Goal: Task Accomplishment & Management: Use online tool/utility

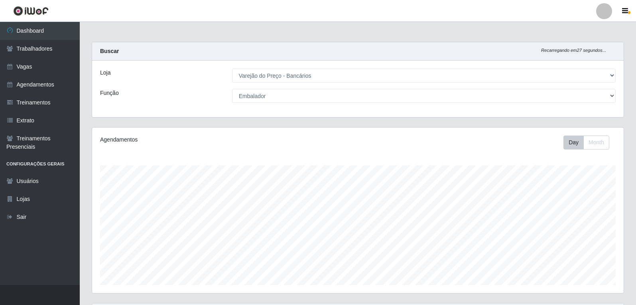
select select "157"
select select "1"
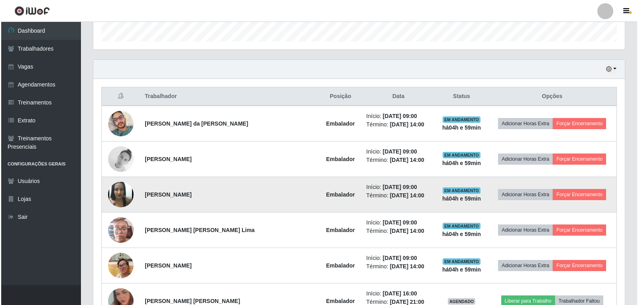
scroll to position [242, 0]
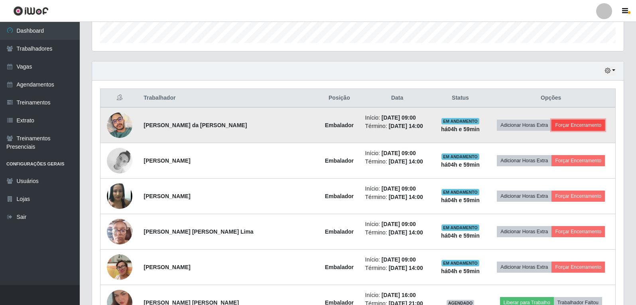
click at [575, 124] on button "Forçar Encerramento" at bounding box center [578, 125] width 53 height 11
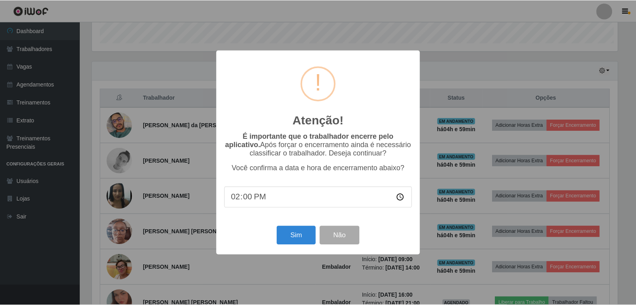
scroll to position [166, 528]
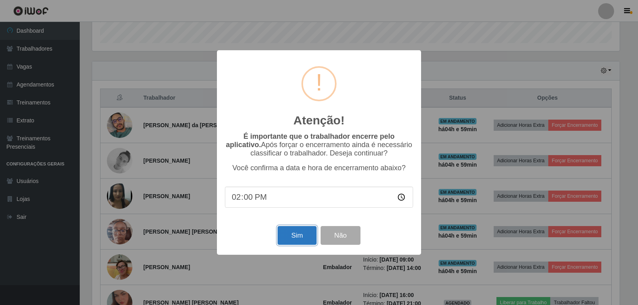
click at [298, 235] on button "Sim" at bounding box center [297, 235] width 39 height 19
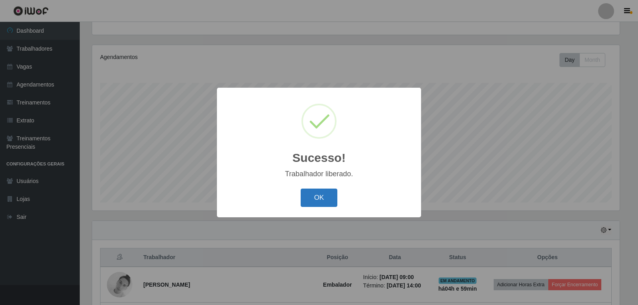
click at [322, 202] on button "OK" at bounding box center [319, 198] width 37 height 19
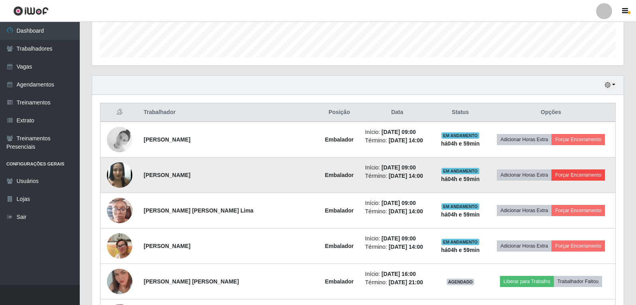
scroll to position [242, 0]
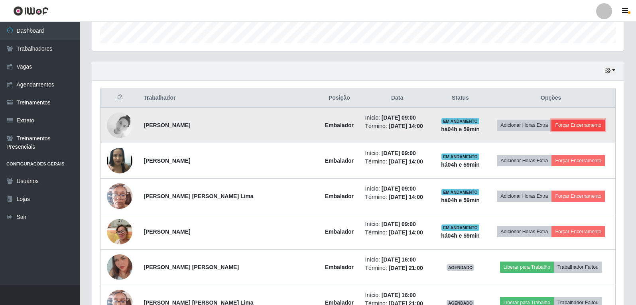
click at [582, 126] on button "Forçar Encerramento" at bounding box center [578, 125] width 53 height 11
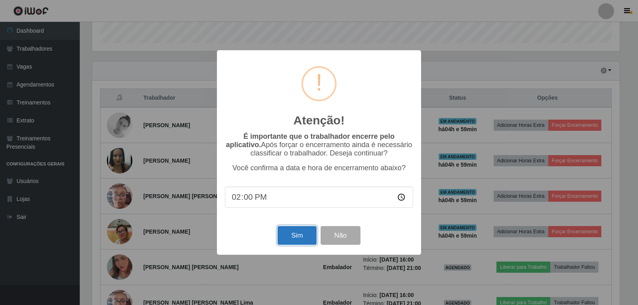
click at [292, 236] on button "Sim" at bounding box center [297, 235] width 39 height 19
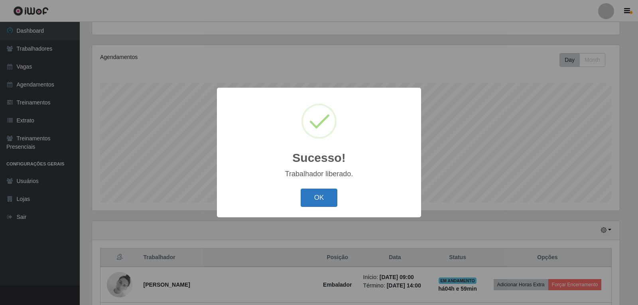
click at [322, 203] on button "OK" at bounding box center [319, 198] width 37 height 19
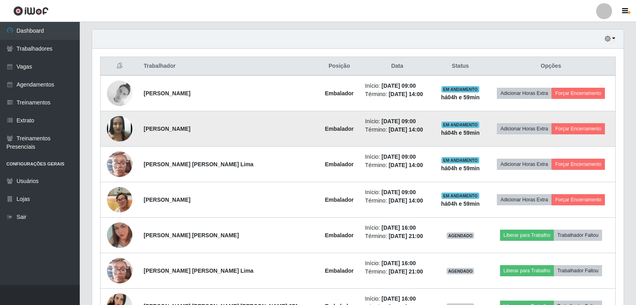
scroll to position [282, 0]
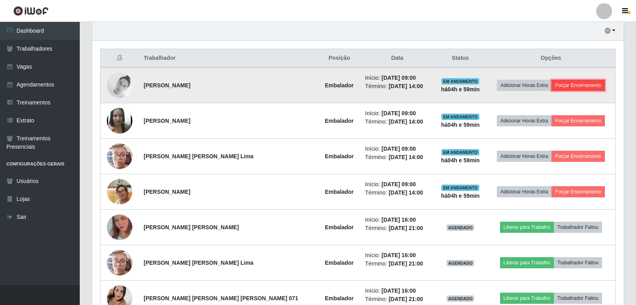
click at [556, 84] on button "Forçar Encerramento" at bounding box center [578, 85] width 53 height 11
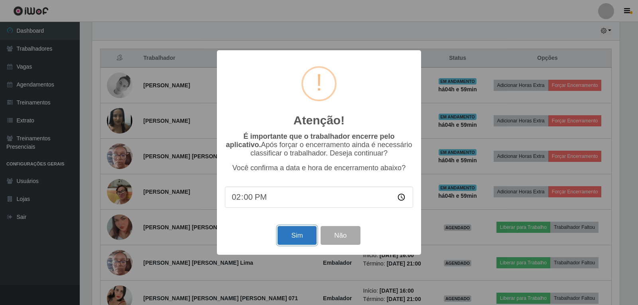
click at [306, 241] on button "Sim" at bounding box center [297, 235] width 39 height 19
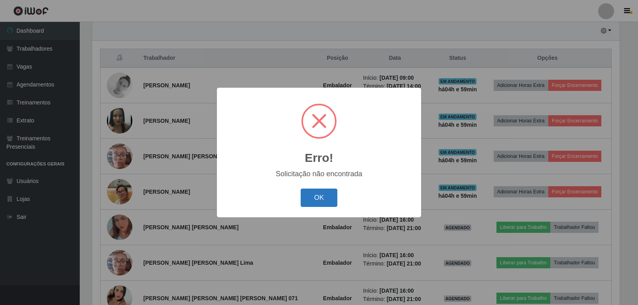
click at [312, 195] on button "OK" at bounding box center [319, 198] width 37 height 19
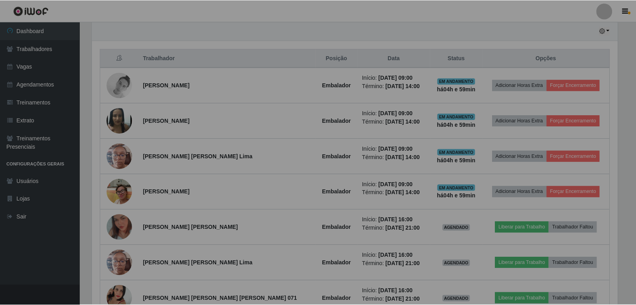
scroll to position [0, 0]
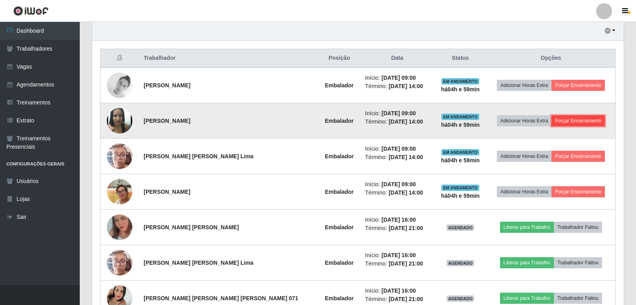
click at [577, 125] on button "Forçar Encerramento" at bounding box center [578, 120] width 53 height 11
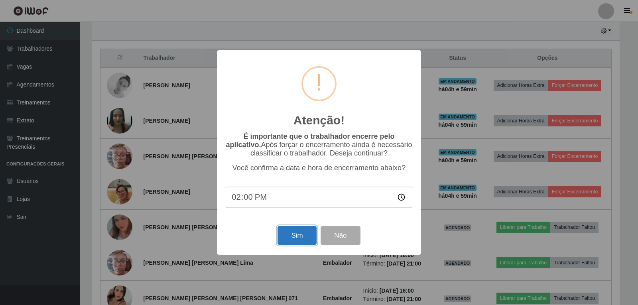
click at [301, 235] on button "Sim" at bounding box center [297, 235] width 39 height 19
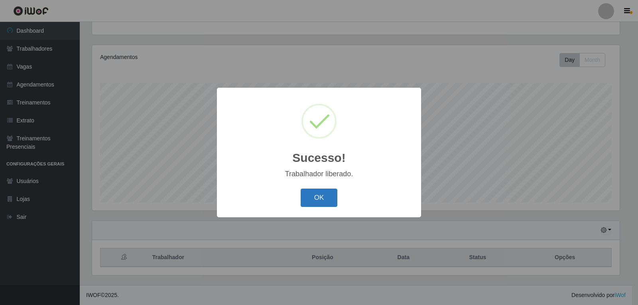
click at [332, 199] on button "OK" at bounding box center [319, 198] width 37 height 19
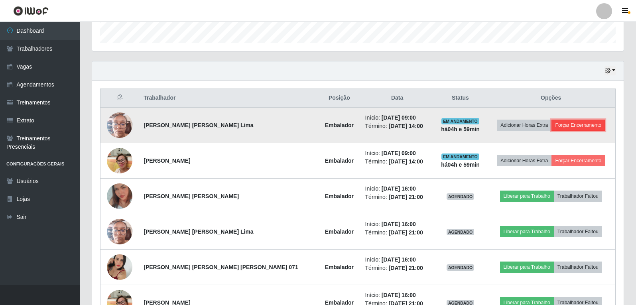
click at [587, 128] on button "Forçar Encerramento" at bounding box center [578, 125] width 53 height 11
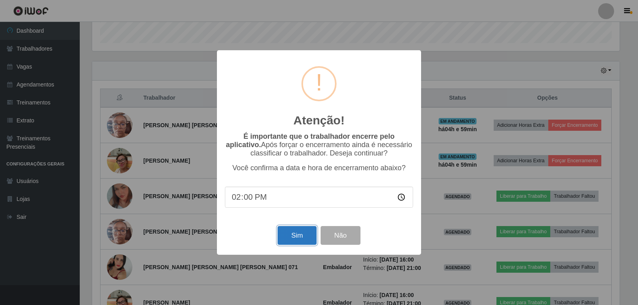
click at [288, 243] on button "Sim" at bounding box center [297, 235] width 39 height 19
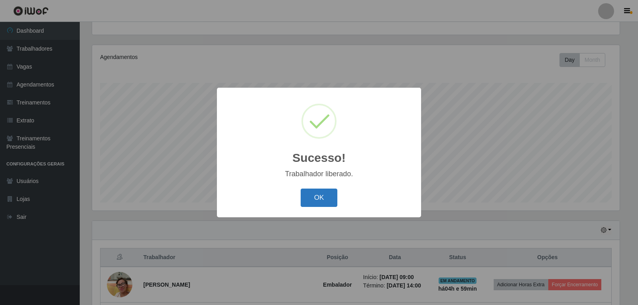
click at [323, 191] on button "OK" at bounding box center [319, 198] width 37 height 19
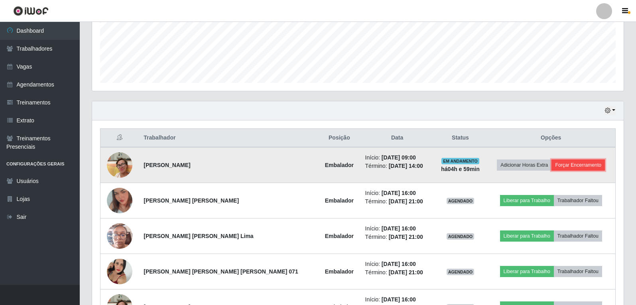
click at [584, 162] on button "Forçar Encerramento" at bounding box center [578, 165] width 53 height 11
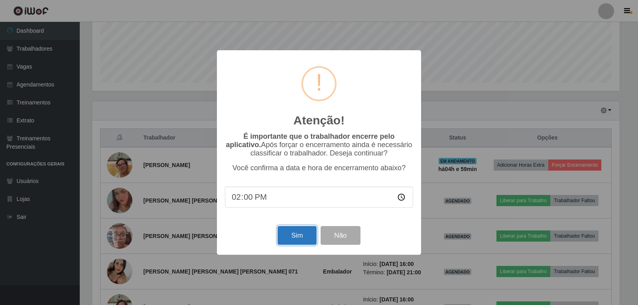
click at [292, 235] on button "Sim" at bounding box center [297, 235] width 39 height 19
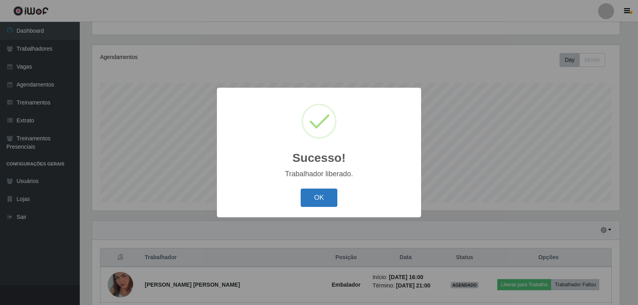
click at [332, 195] on button "OK" at bounding box center [319, 198] width 37 height 19
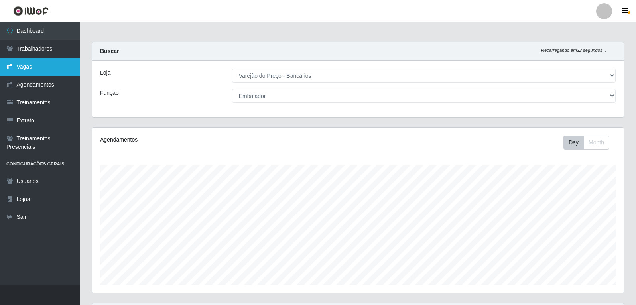
click at [41, 69] on link "Vagas" at bounding box center [40, 67] width 80 height 18
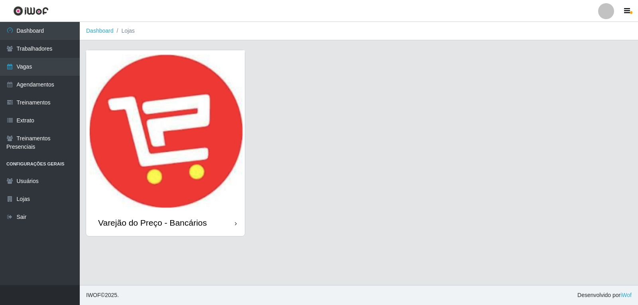
click at [172, 111] on img at bounding box center [165, 130] width 159 height 160
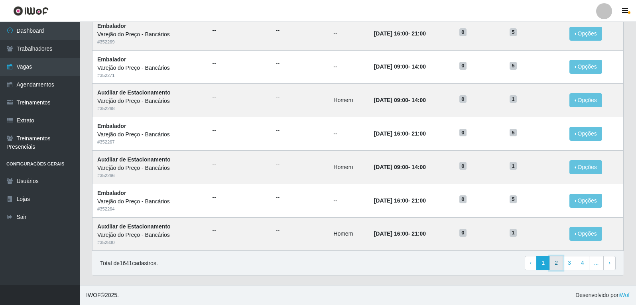
click at [559, 269] on link "2" at bounding box center [557, 263] width 14 height 14
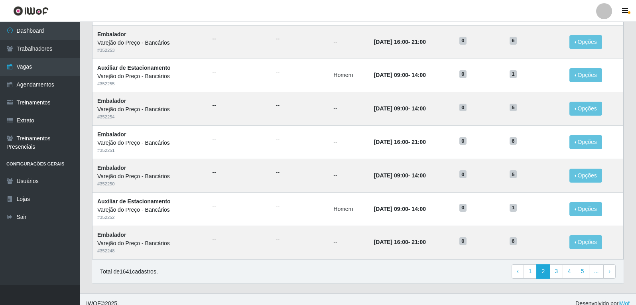
scroll to position [371, 0]
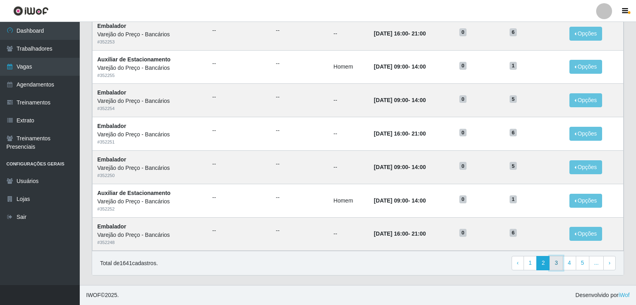
click at [559, 263] on link "3" at bounding box center [557, 263] width 14 height 14
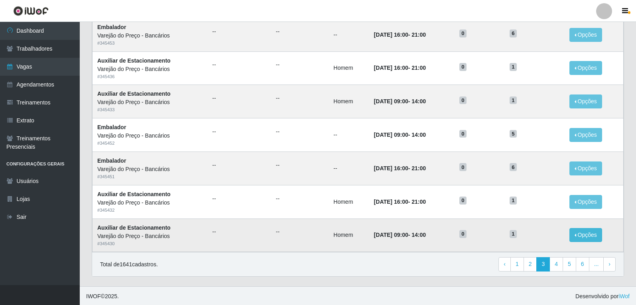
scroll to position [371, 0]
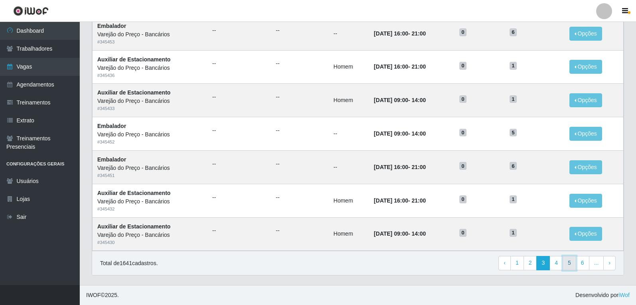
click at [575, 268] on link "5" at bounding box center [570, 263] width 14 height 14
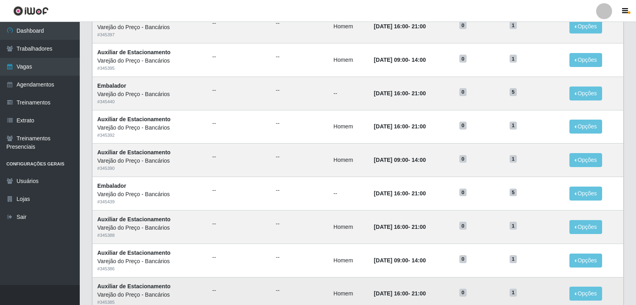
scroll to position [371, 0]
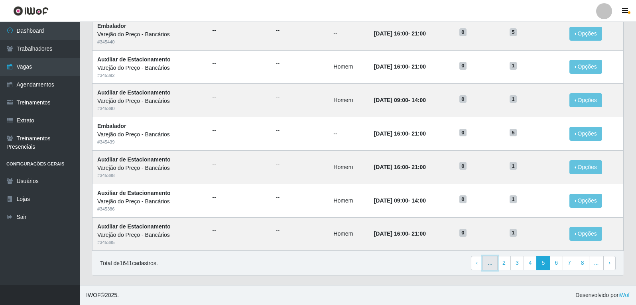
click at [493, 267] on link "..." at bounding box center [490, 263] width 15 height 14
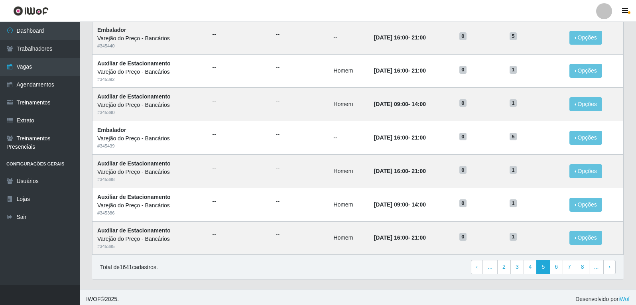
scroll to position [371, 0]
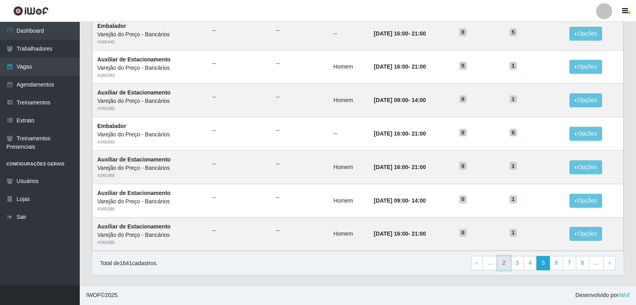
click at [503, 266] on link "2" at bounding box center [504, 263] width 14 height 14
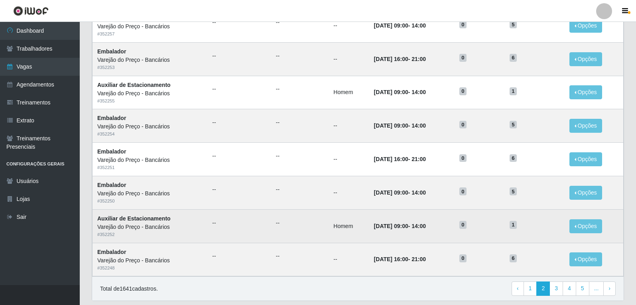
scroll to position [371, 0]
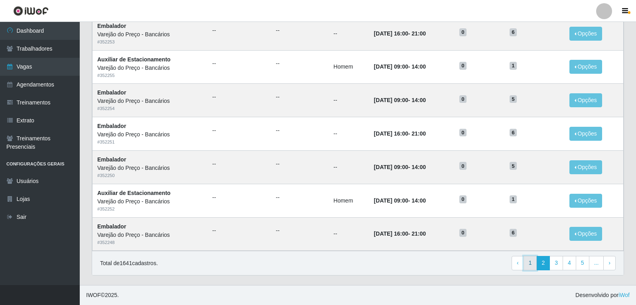
click at [534, 265] on link "1" at bounding box center [531, 263] width 14 height 14
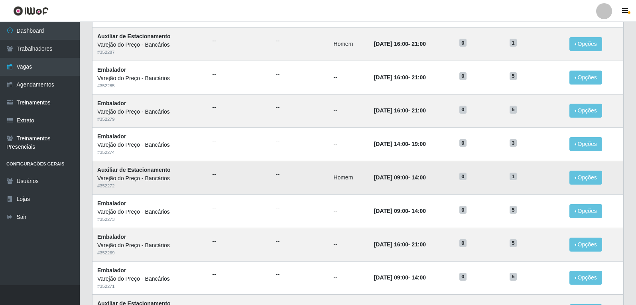
scroll to position [120, 0]
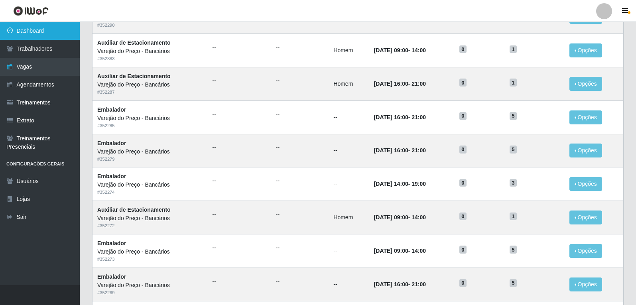
click at [30, 33] on link "Dashboard" at bounding box center [40, 31] width 80 height 18
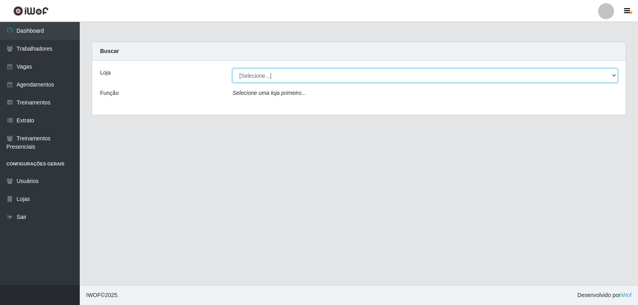
drag, startPoint x: 262, startPoint y: 76, endPoint x: 264, endPoint y: 80, distance: 4.3
click at [262, 76] on select "[Selecione...] Varejão do Preço - Bancários" at bounding box center [425, 76] width 385 height 14
select select "157"
click at [233, 69] on select "[Selecione...] Varejão do Preço - Bancários" at bounding box center [425, 76] width 385 height 14
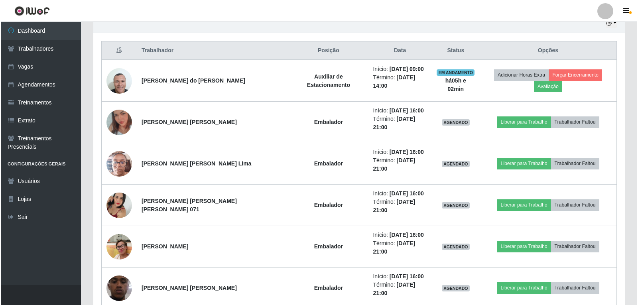
scroll to position [296, 0]
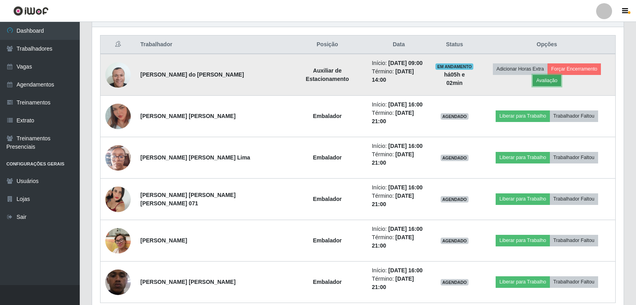
click at [561, 75] on button "Avaliação" at bounding box center [547, 80] width 28 height 11
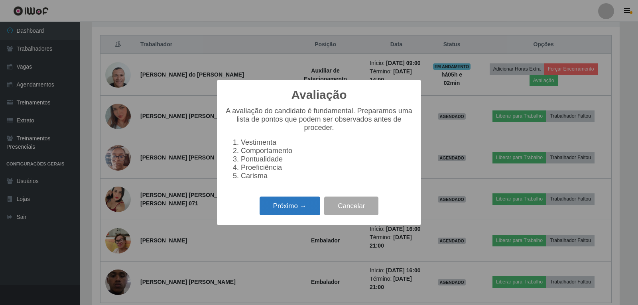
click at [302, 211] on button "Próximo →" at bounding box center [290, 206] width 61 height 19
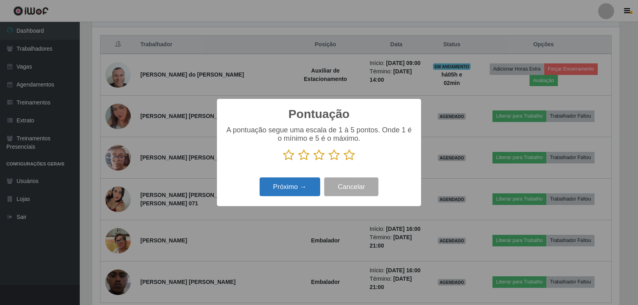
scroll to position [398778, 398416]
click at [348, 154] on icon at bounding box center [349, 155] width 11 height 12
click at [344, 161] on input "radio" at bounding box center [344, 161] width 0 height 0
click at [300, 185] on button "Próximo →" at bounding box center [290, 187] width 61 height 19
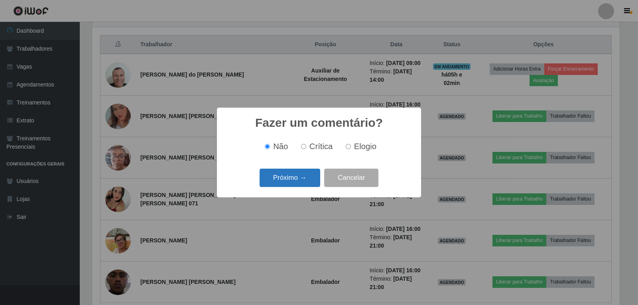
click at [301, 180] on button "Próximo →" at bounding box center [290, 178] width 61 height 19
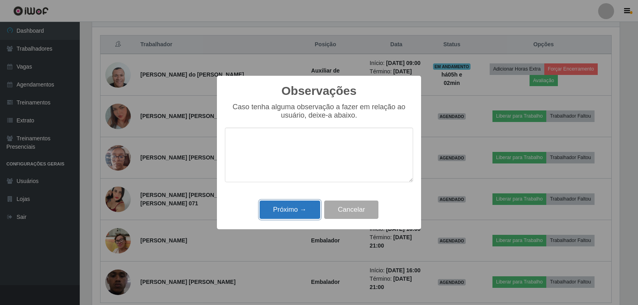
click at [305, 206] on button "Próximo →" at bounding box center [290, 210] width 61 height 19
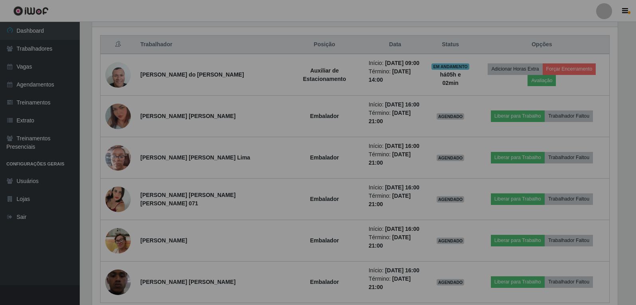
scroll to position [166, 532]
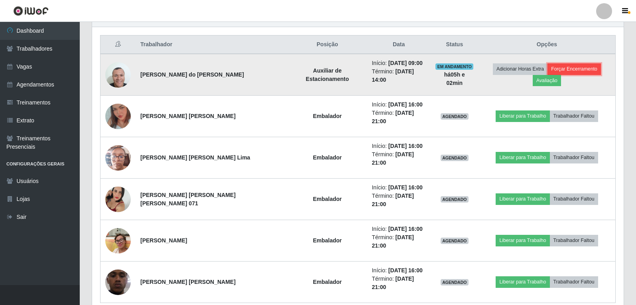
click at [548, 70] on button "Forçar Encerramento" at bounding box center [574, 68] width 53 height 11
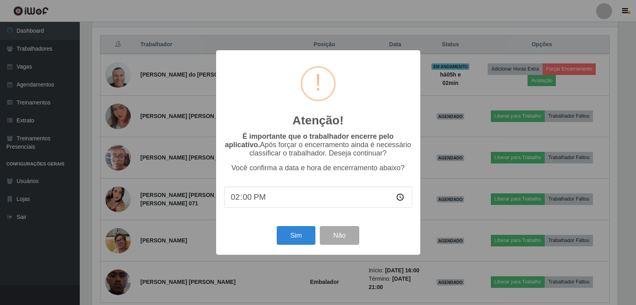
scroll to position [166, 528]
click at [294, 236] on button "Sim" at bounding box center [297, 235] width 39 height 19
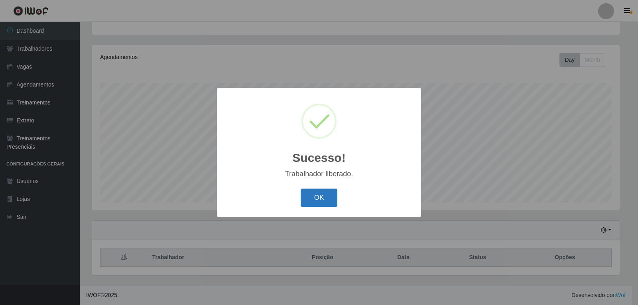
click at [312, 196] on button "OK" at bounding box center [319, 198] width 37 height 19
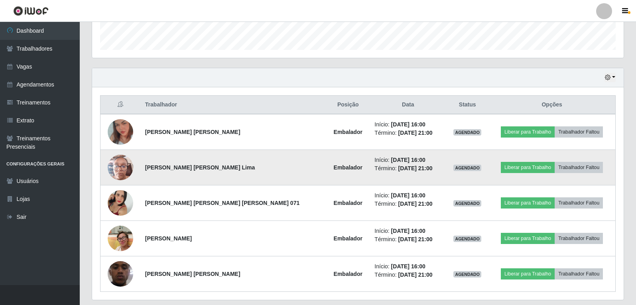
scroll to position [260, 0]
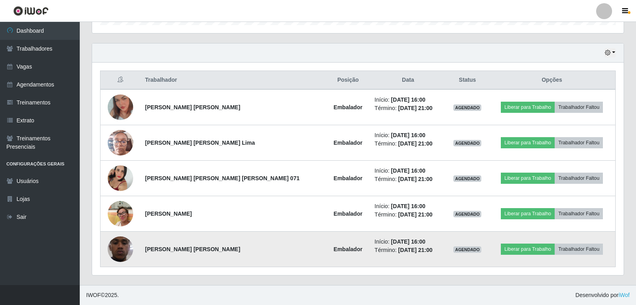
click at [118, 252] on img at bounding box center [121, 249] width 26 height 57
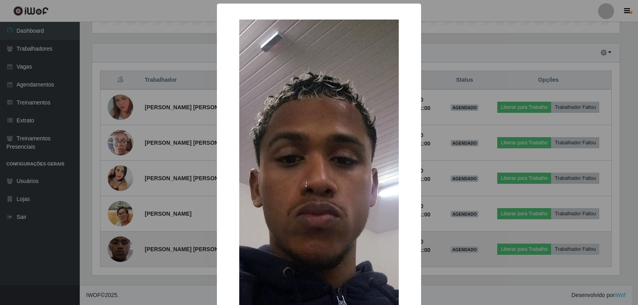
click at [118, 252] on div "× OK Cancel" at bounding box center [319, 152] width 638 height 305
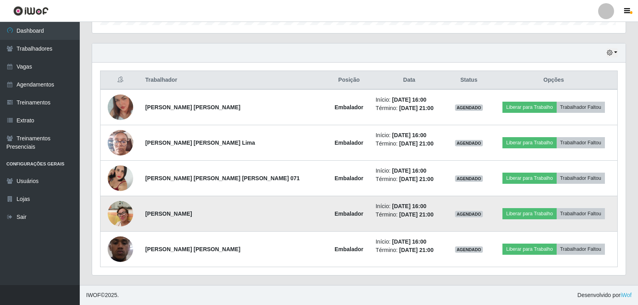
scroll to position [166, 532]
click at [121, 216] on img at bounding box center [121, 214] width 26 height 34
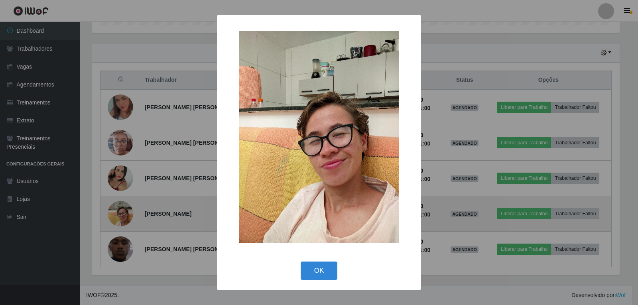
click at [121, 215] on div "× OK Cancel" at bounding box center [319, 152] width 638 height 305
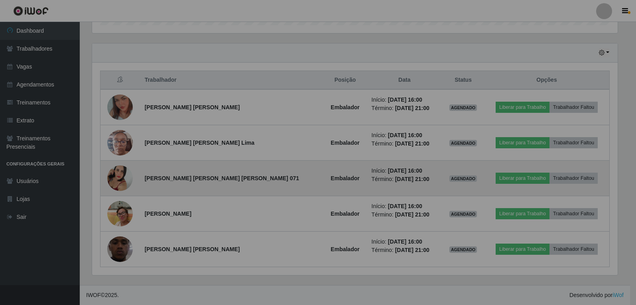
scroll to position [166, 532]
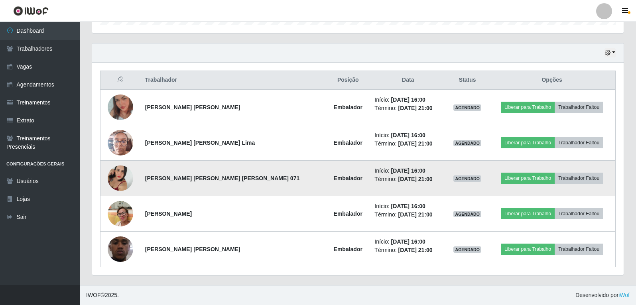
click at [124, 175] on img at bounding box center [121, 178] width 26 height 45
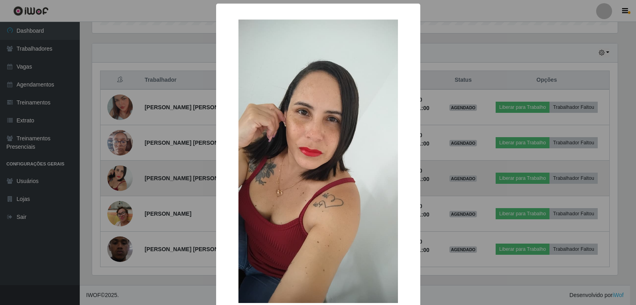
scroll to position [0, 0]
click at [124, 175] on div "× OK Cancel" at bounding box center [319, 152] width 638 height 305
